Goal: Information Seeking & Learning: Learn about a topic

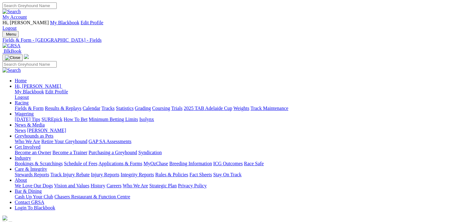
click at [29, 100] on link "Racing" at bounding box center [22, 102] width 14 height 5
click at [81, 106] on link "Results & Replays" at bounding box center [63, 108] width 37 height 5
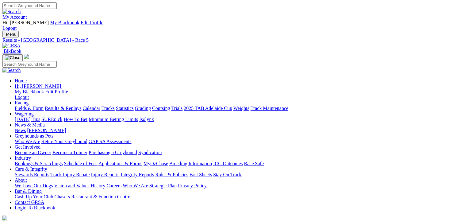
click at [30, 106] on link "Fields & Form" at bounding box center [29, 108] width 29 height 5
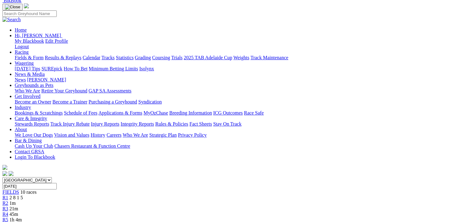
scroll to position [61, 0]
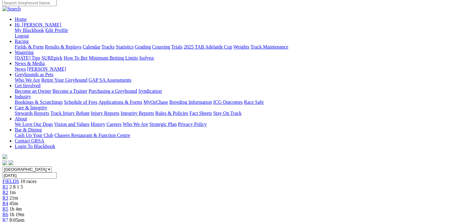
click at [96, 184] on div "R1 2 8 1 5" at bounding box center [232, 187] width 460 height 6
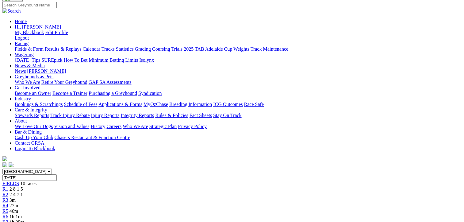
scroll to position [92, 0]
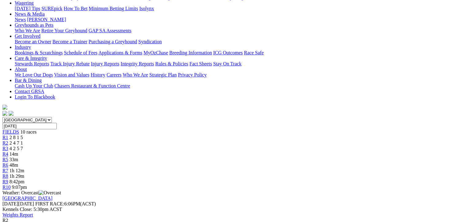
scroll to position [123, 0]
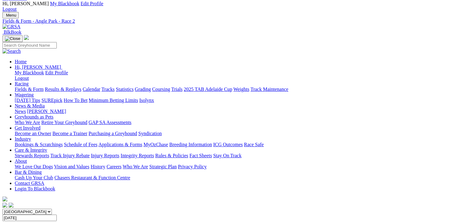
scroll to position [0, 0]
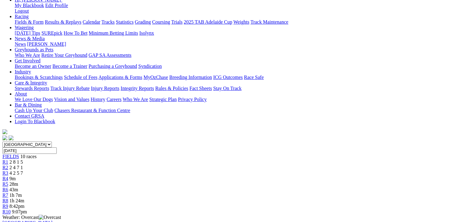
scroll to position [123, 0]
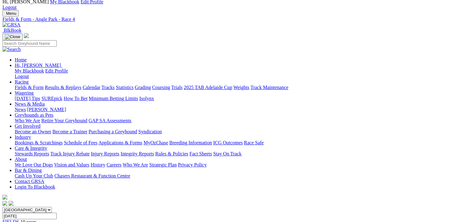
scroll to position [123, 0]
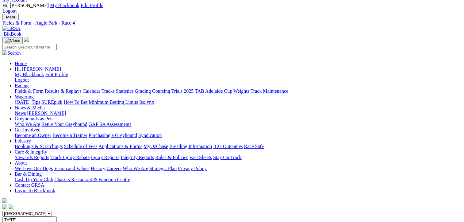
scroll to position [0, 0]
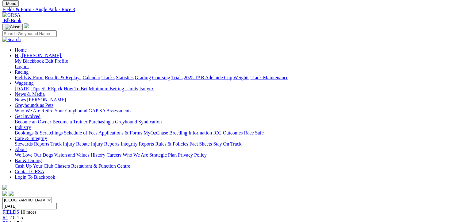
scroll to position [61, 0]
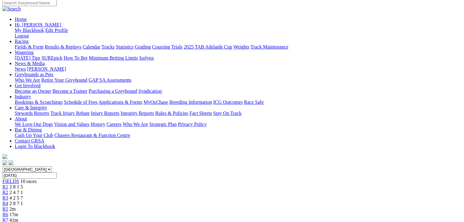
click at [8, 201] on span "R4" at bounding box center [5, 203] width 6 height 5
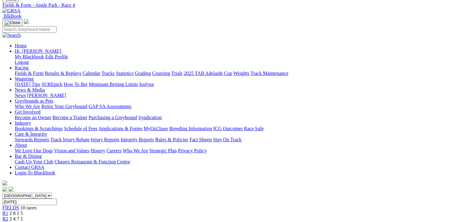
scroll to position [31, 0]
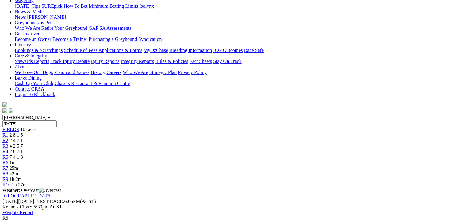
scroll to position [123, 0]
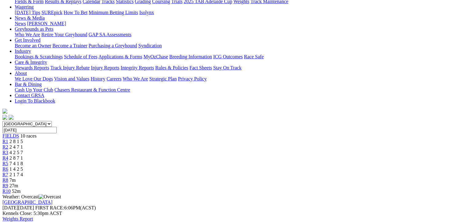
scroll to position [61, 0]
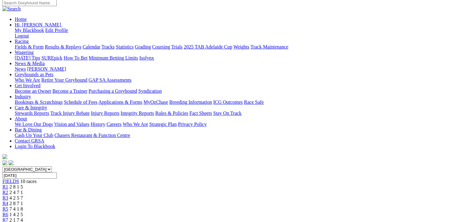
click at [277, 212] on div "R6 1 4 2 5" at bounding box center [232, 215] width 460 height 6
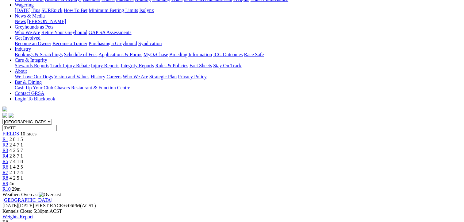
scroll to position [123, 0]
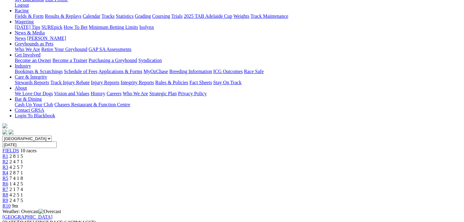
scroll to position [31, 0]
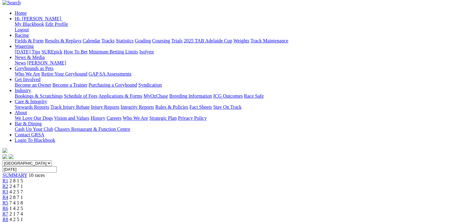
scroll to position [15, 0]
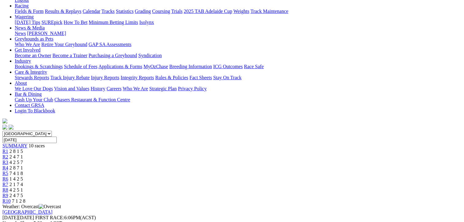
scroll to position [61, 0]
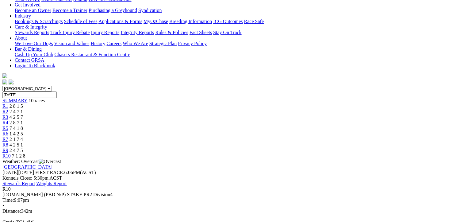
scroll to position [153, 0]
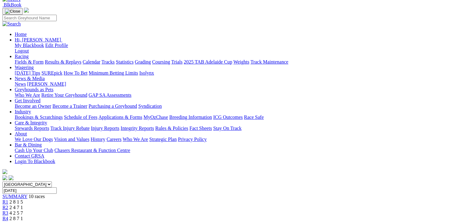
scroll to position [31, 0]
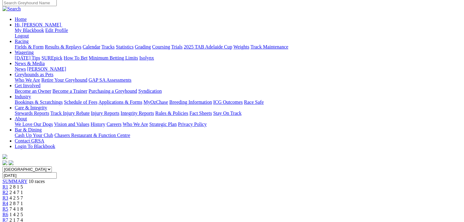
scroll to position [92, 0]
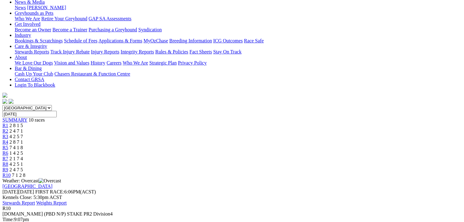
scroll to position [31, 0]
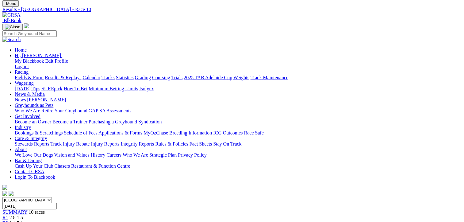
click at [21, 75] on link "Fields & Form" at bounding box center [29, 77] width 29 height 5
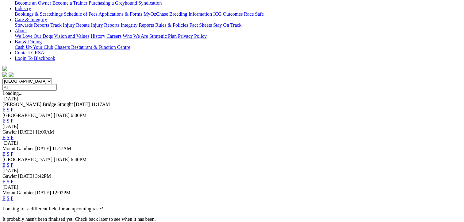
scroll to position [153, 0]
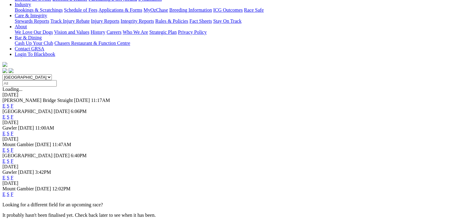
click at [14, 175] on link "F" at bounding box center [12, 177] width 3 height 5
